Goal: Navigation & Orientation: Find specific page/section

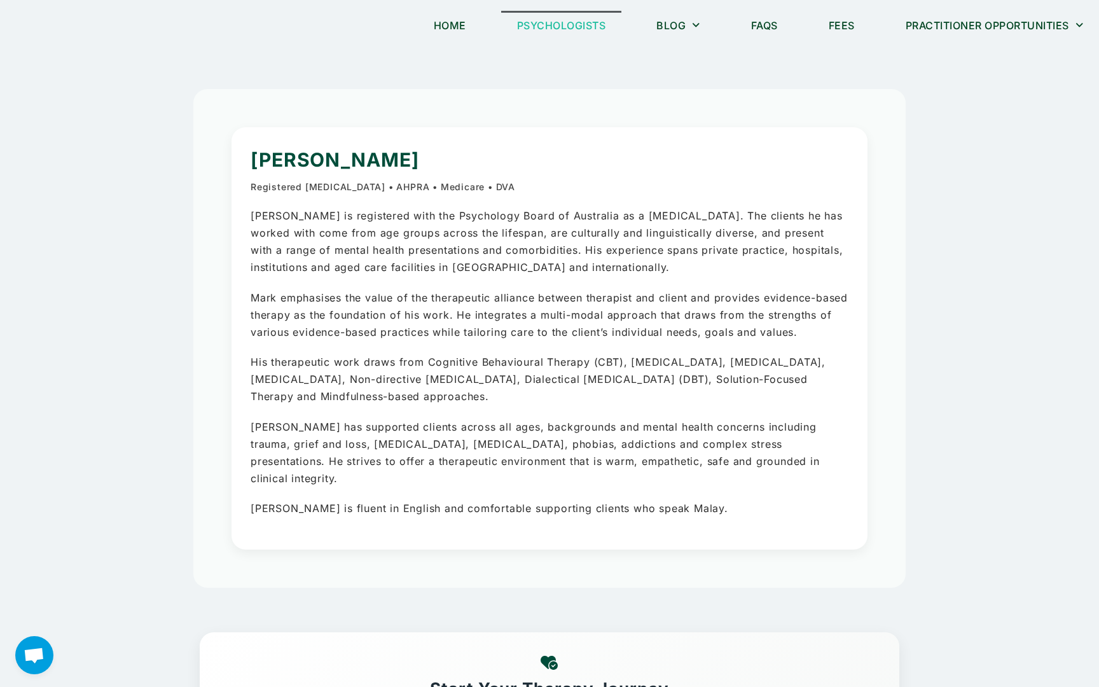
click at [555, 22] on link "Psychologists" at bounding box center [561, 25] width 121 height 29
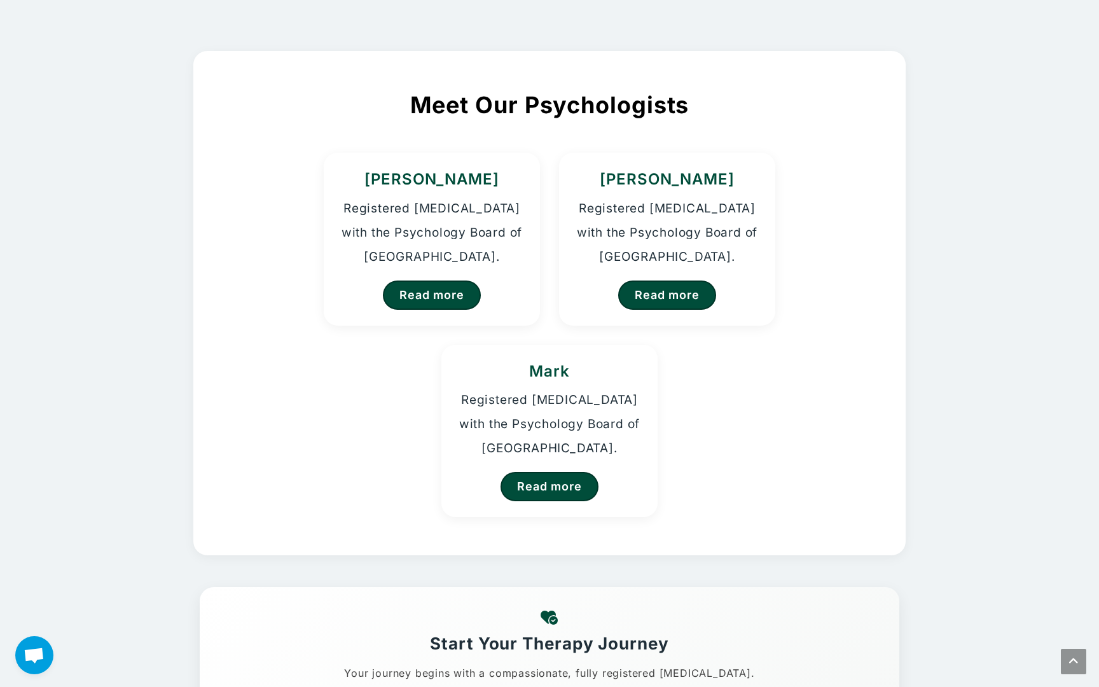
scroll to position [71, 0]
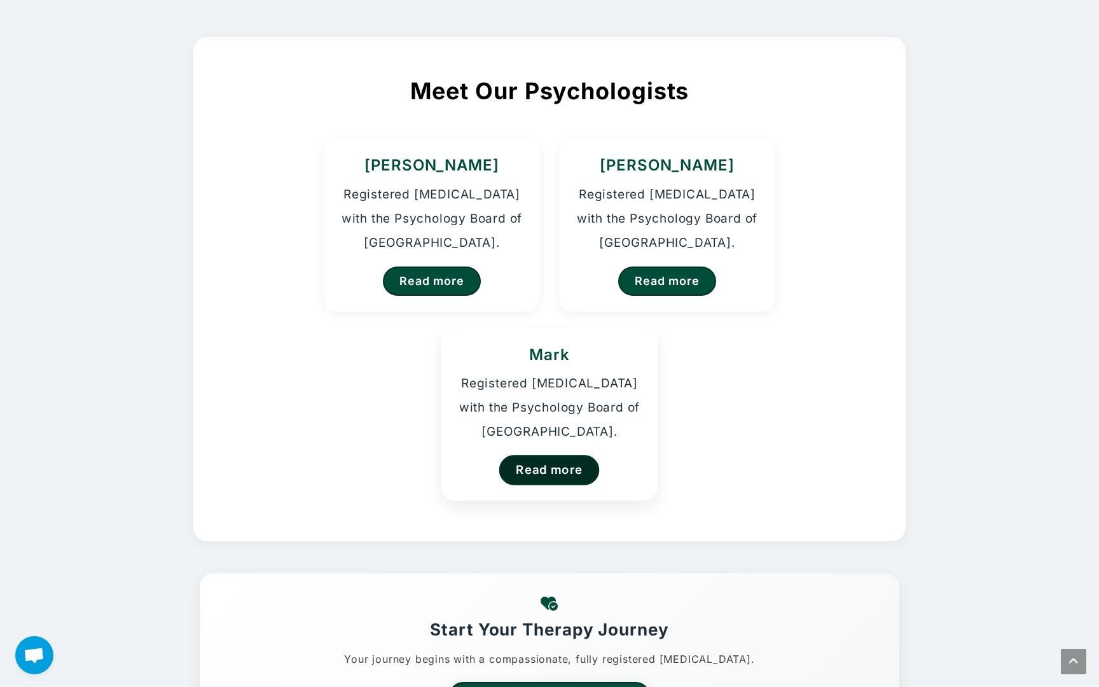
click at [576, 459] on link "Read more" at bounding box center [549, 470] width 101 height 30
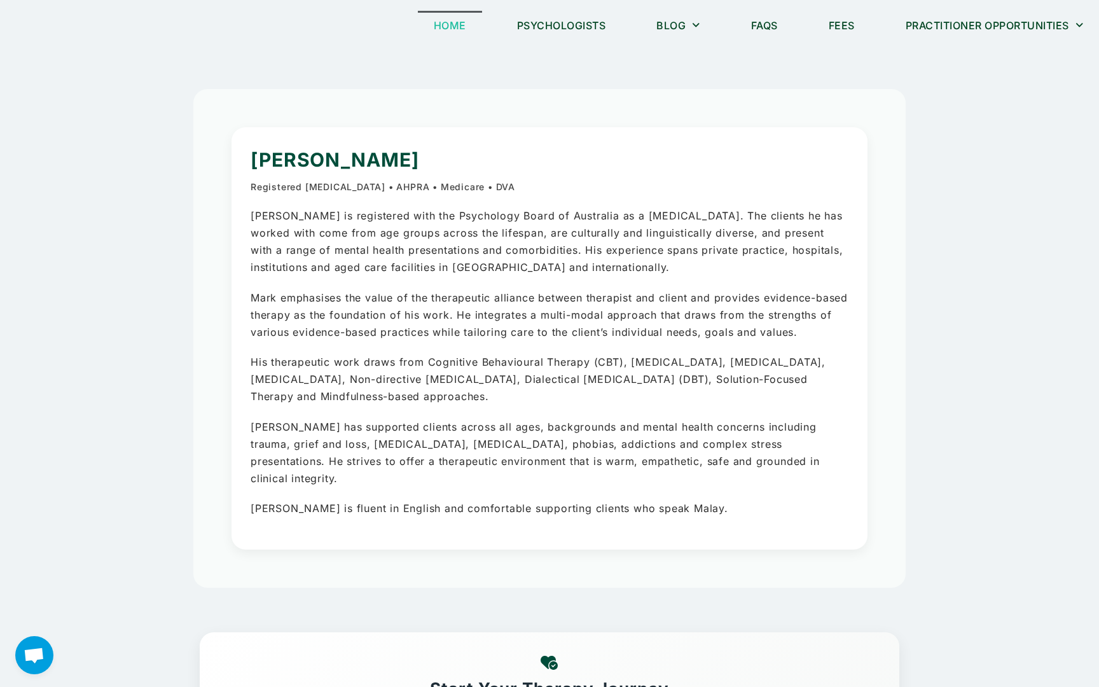
click at [442, 26] on link "Home" at bounding box center [450, 25] width 64 height 29
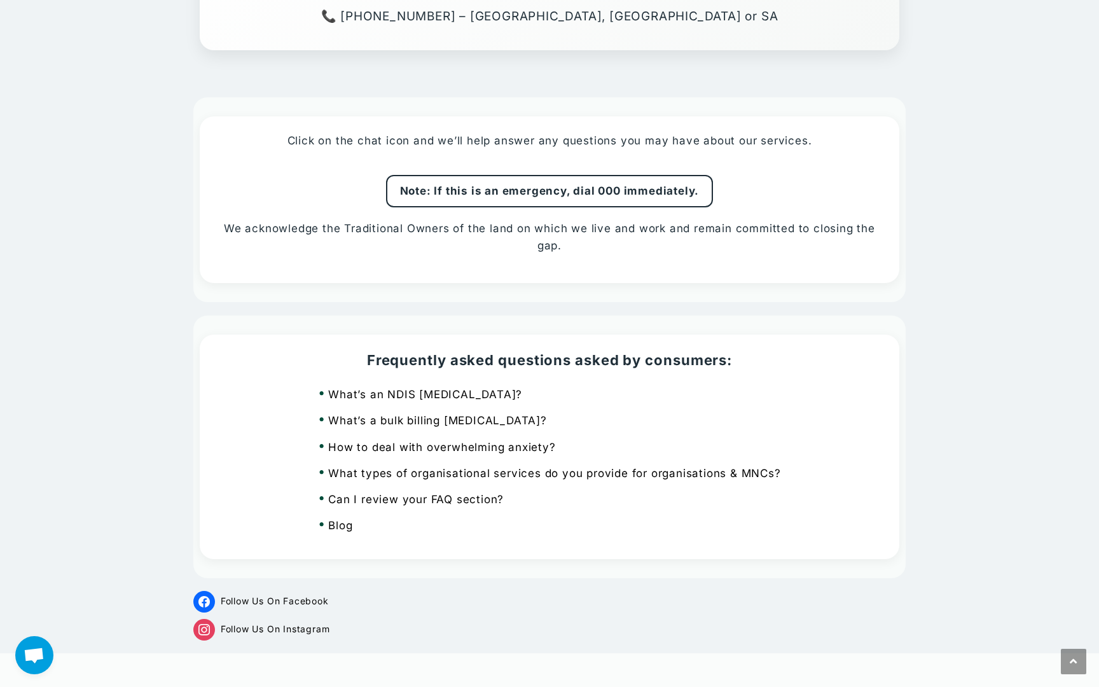
scroll to position [3452, 0]
